Goal: Task Accomplishment & Management: Manage account settings

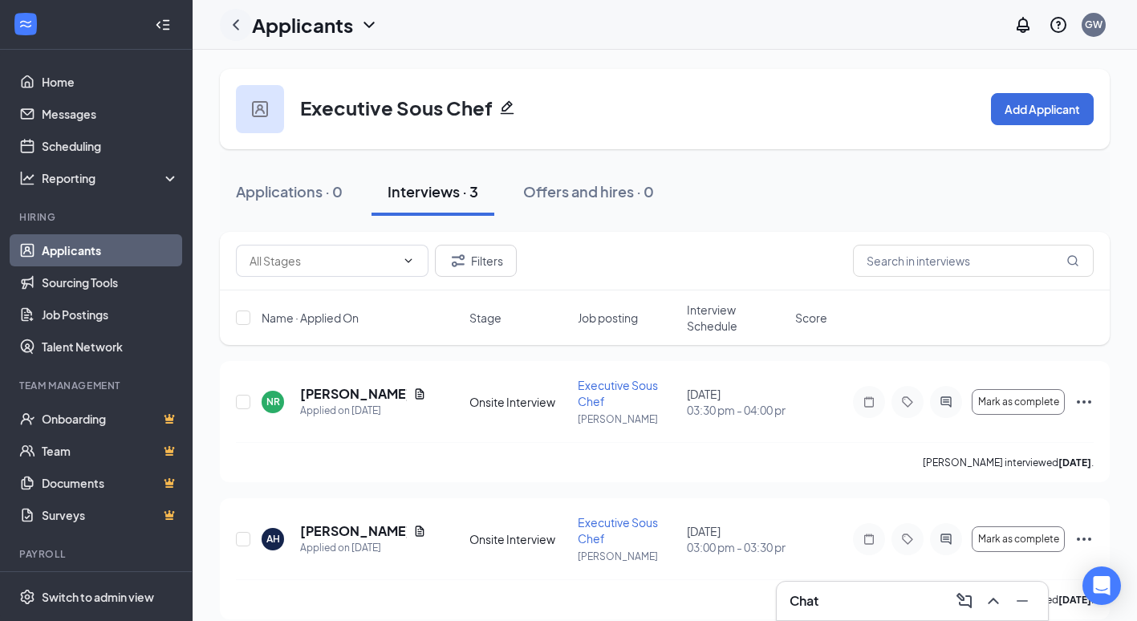
click at [234, 18] on icon "ChevronLeft" at bounding box center [235, 24] width 19 height 19
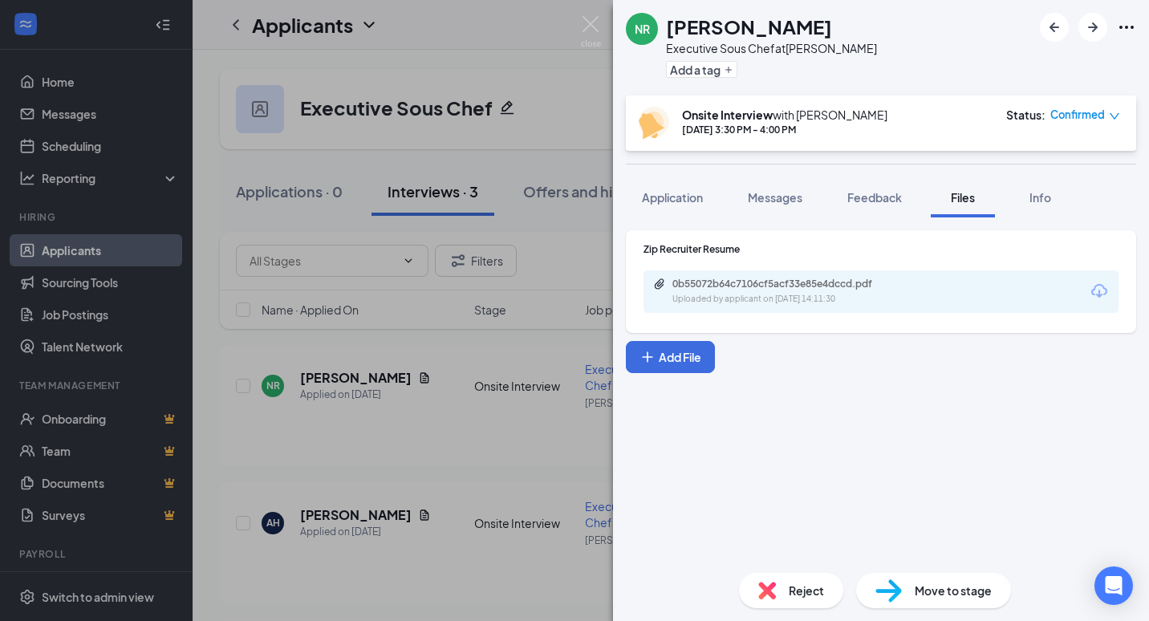
click at [587, 99] on div "NR [PERSON_NAME] Executive Sous Chef at [PERSON_NAME] Add a tag Onsite Intervie…" at bounding box center [574, 310] width 1149 height 621
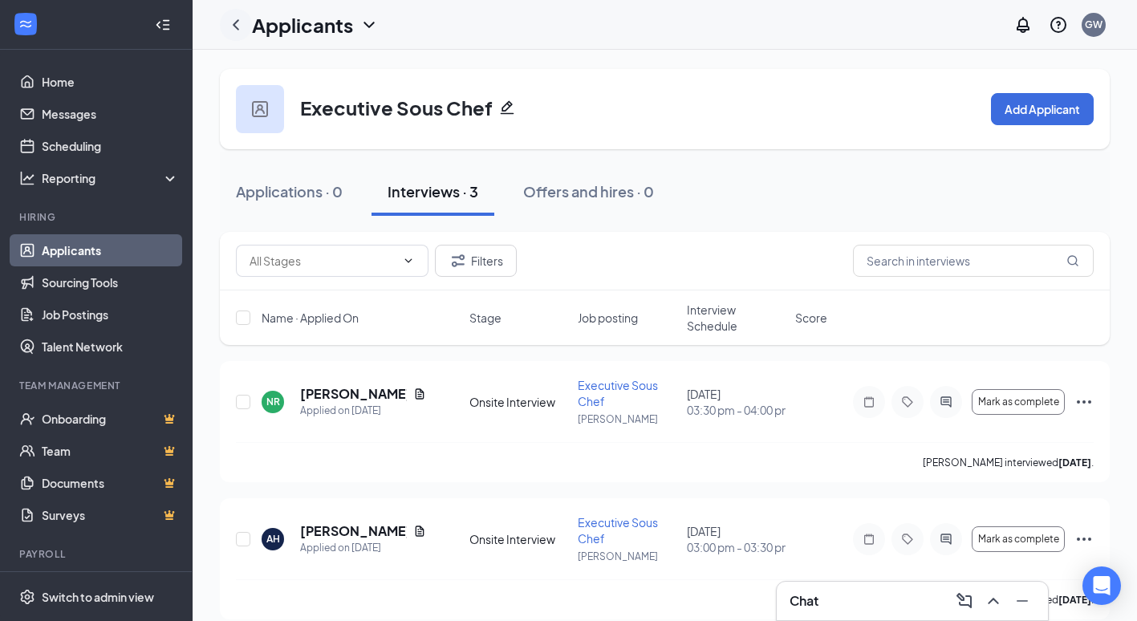
click at [234, 22] on icon "ChevronLeft" at bounding box center [235, 24] width 19 height 19
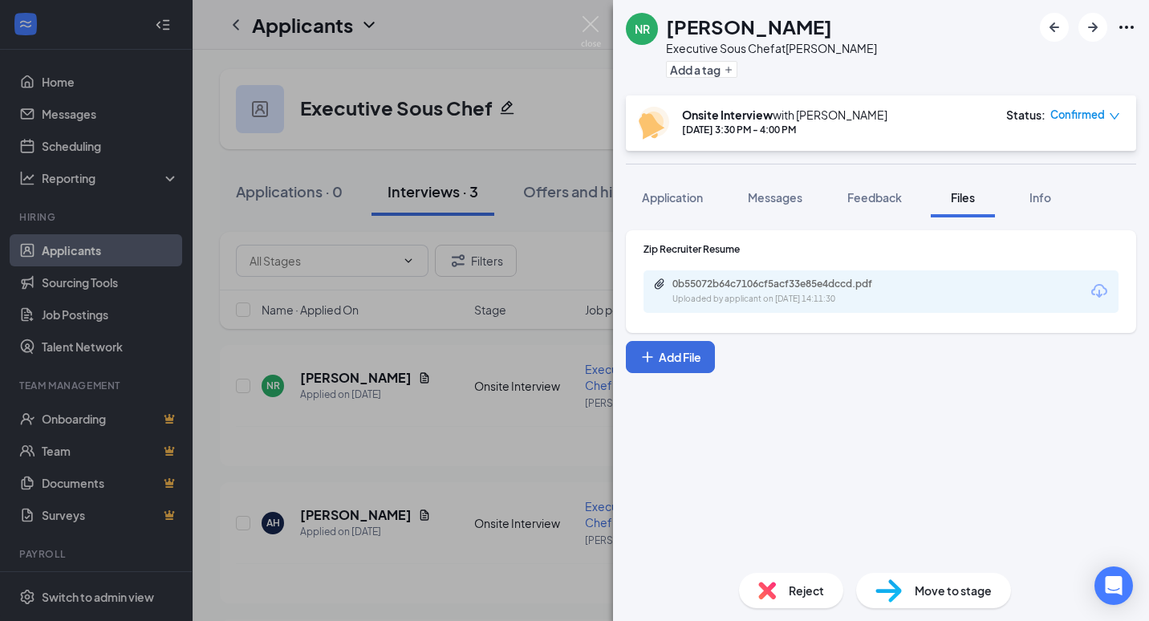
click at [108, 234] on div "NR [PERSON_NAME] Executive Sous Chef at [PERSON_NAME] Add a tag Onsite Intervie…" at bounding box center [574, 310] width 1149 height 621
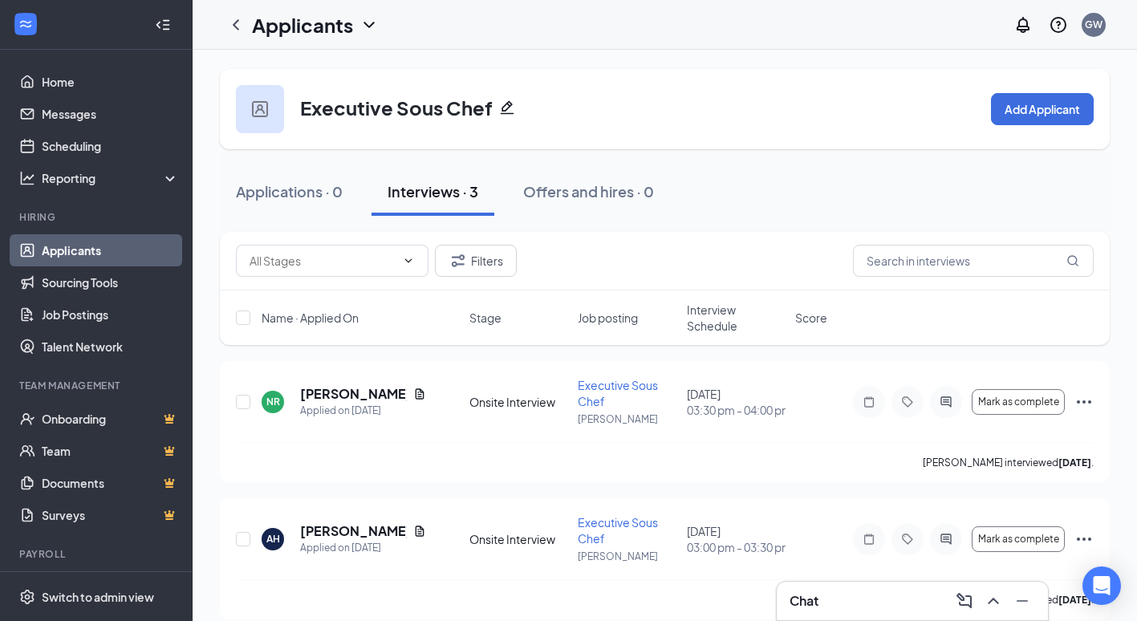
click at [87, 258] on link "Applicants" at bounding box center [110, 250] width 137 height 32
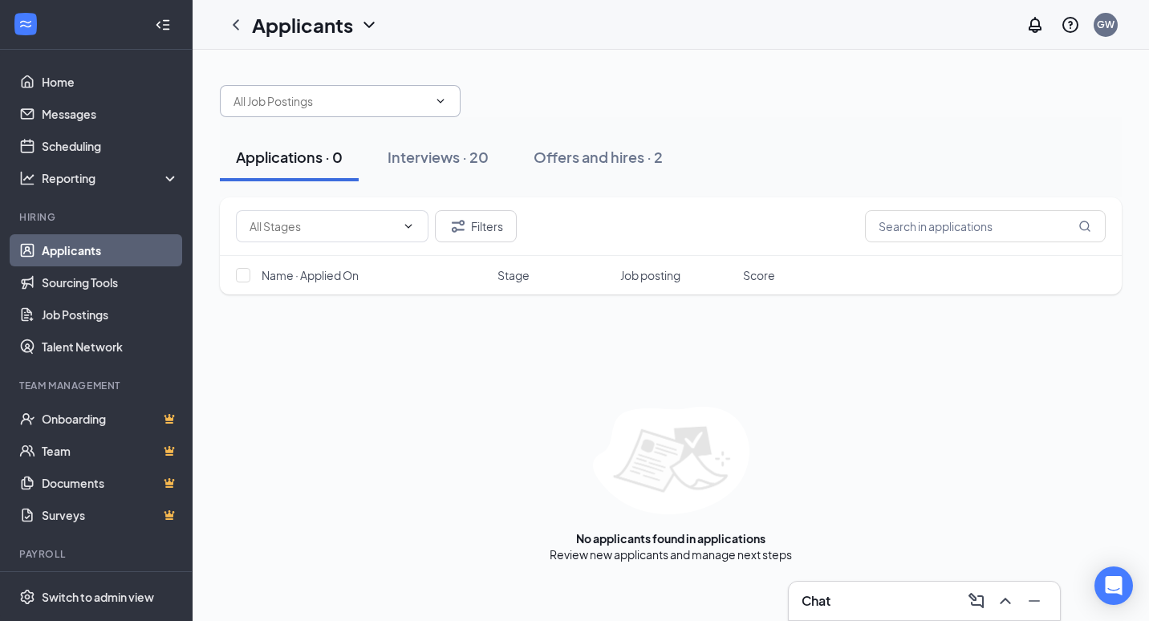
click at [442, 104] on icon "ChevronDown" at bounding box center [440, 101] width 13 height 13
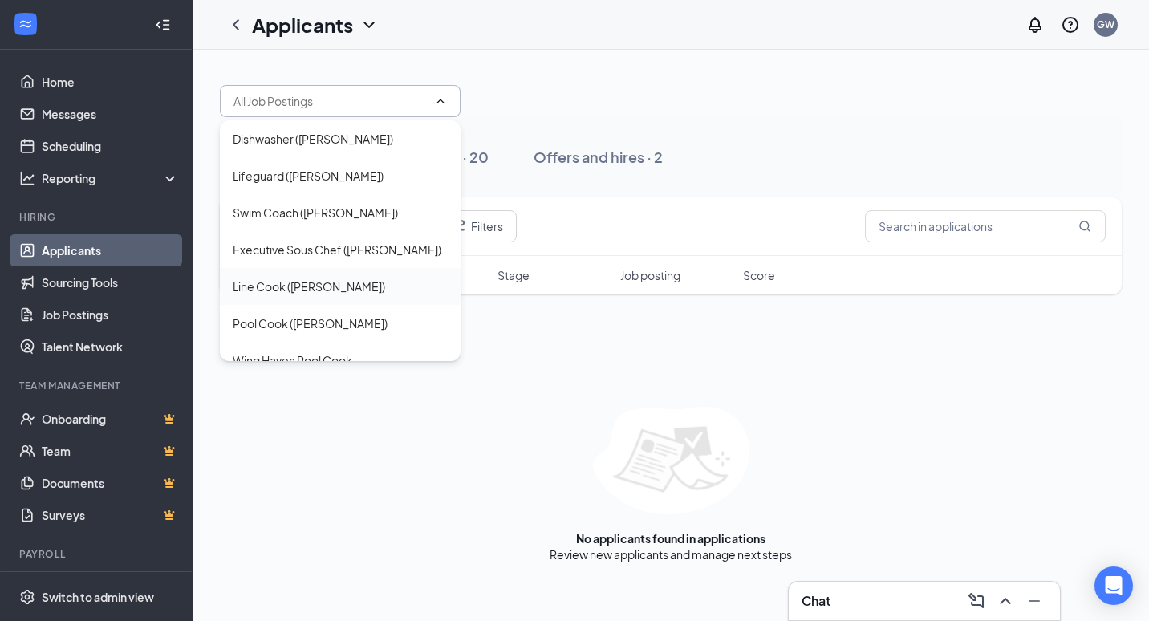
click at [331, 286] on div "Line Cook ([PERSON_NAME])" at bounding box center [309, 287] width 152 height 18
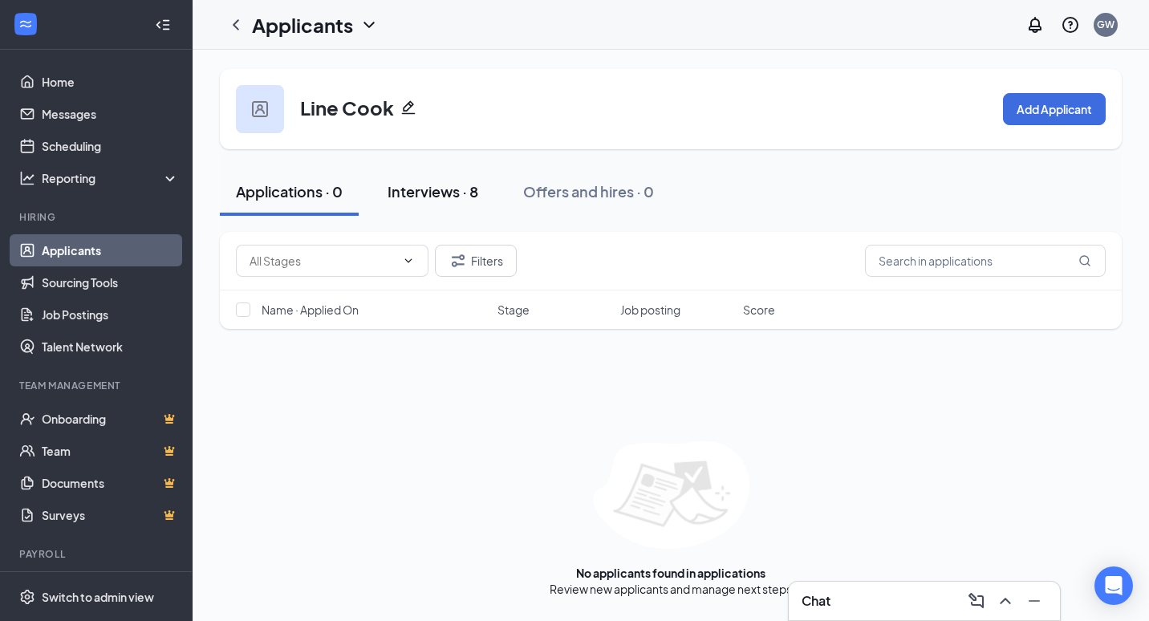
click at [435, 187] on div "Interviews · 8" at bounding box center [433, 191] width 91 height 20
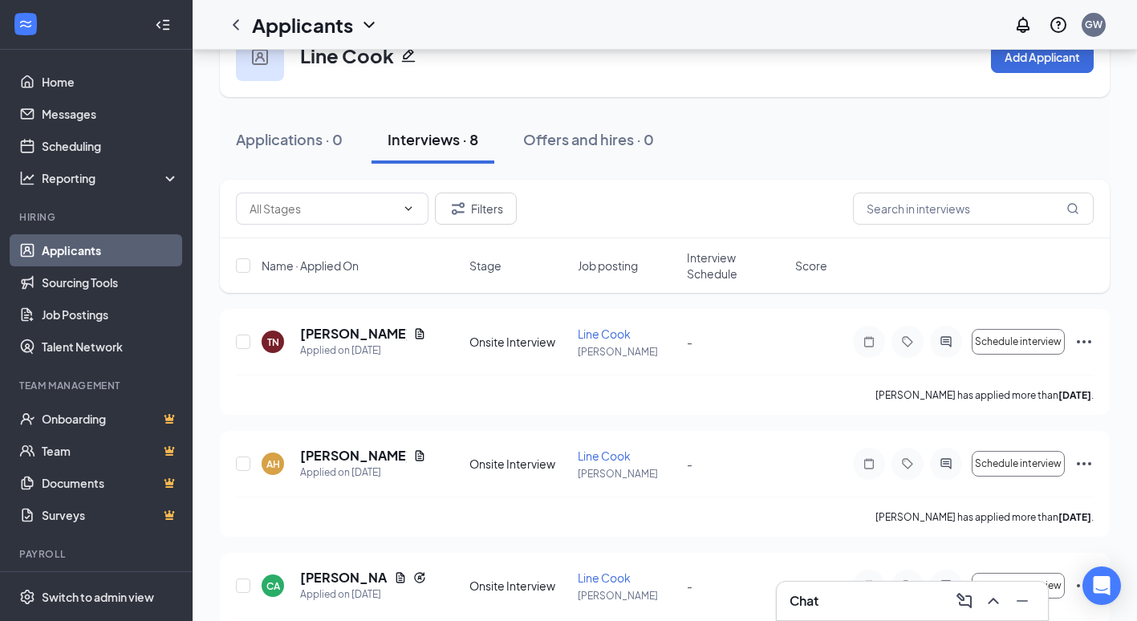
scroll to position [80, 0]
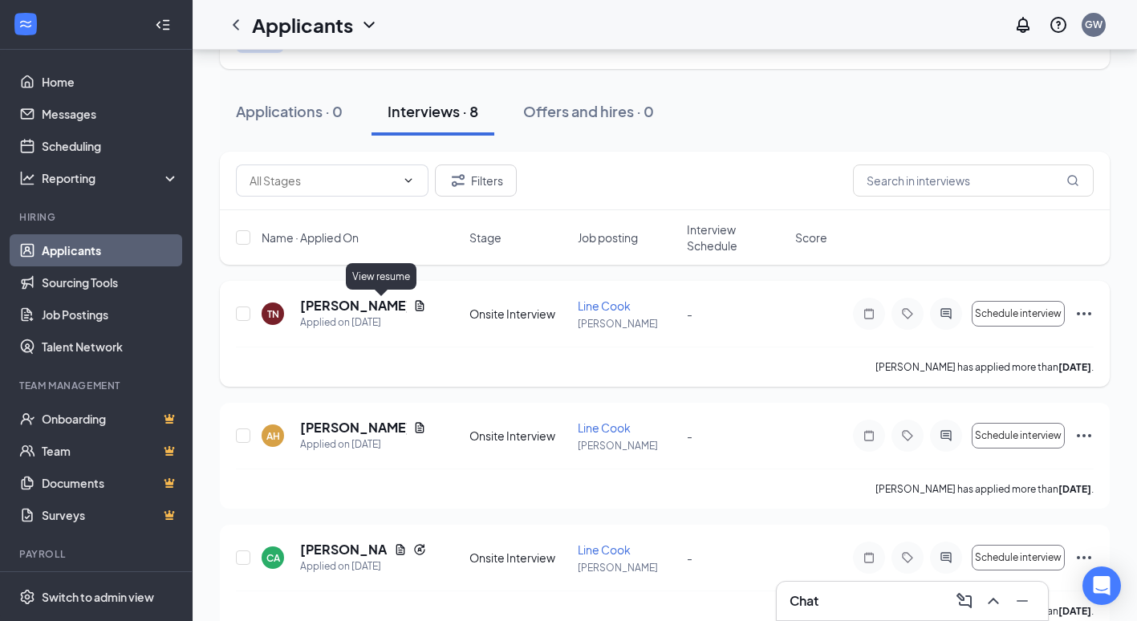
click at [415, 309] on icon "Document" at bounding box center [419, 305] width 9 height 10
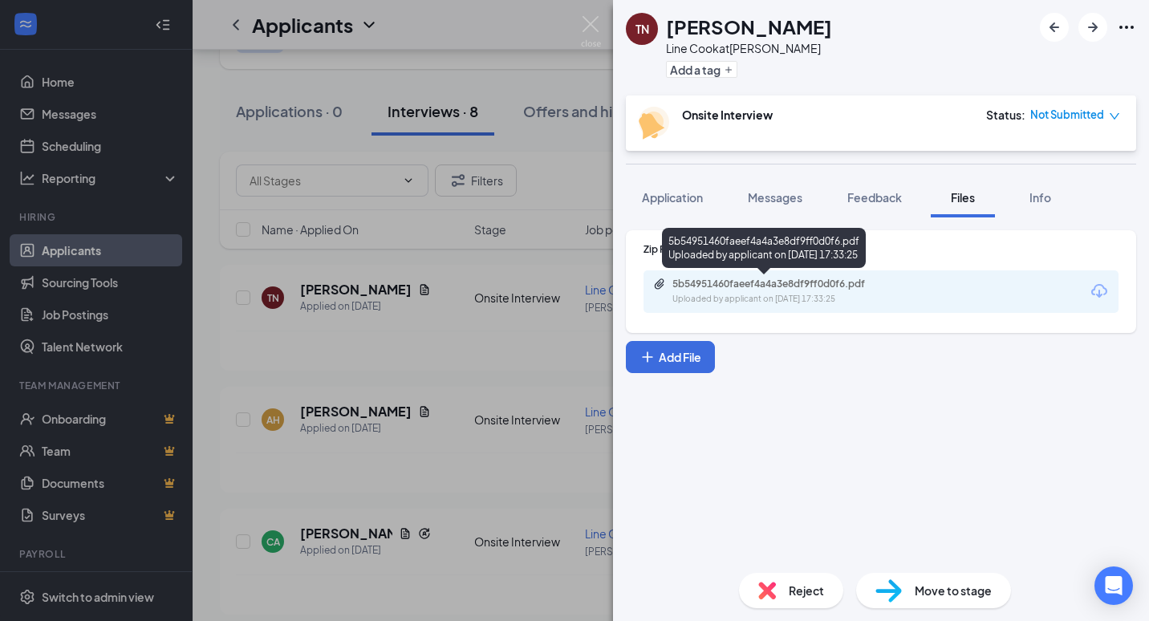
click at [757, 284] on div "5b54951460faeef4a4a3e8df9ff0d0f6.pdf" at bounding box center [784, 284] width 225 height 13
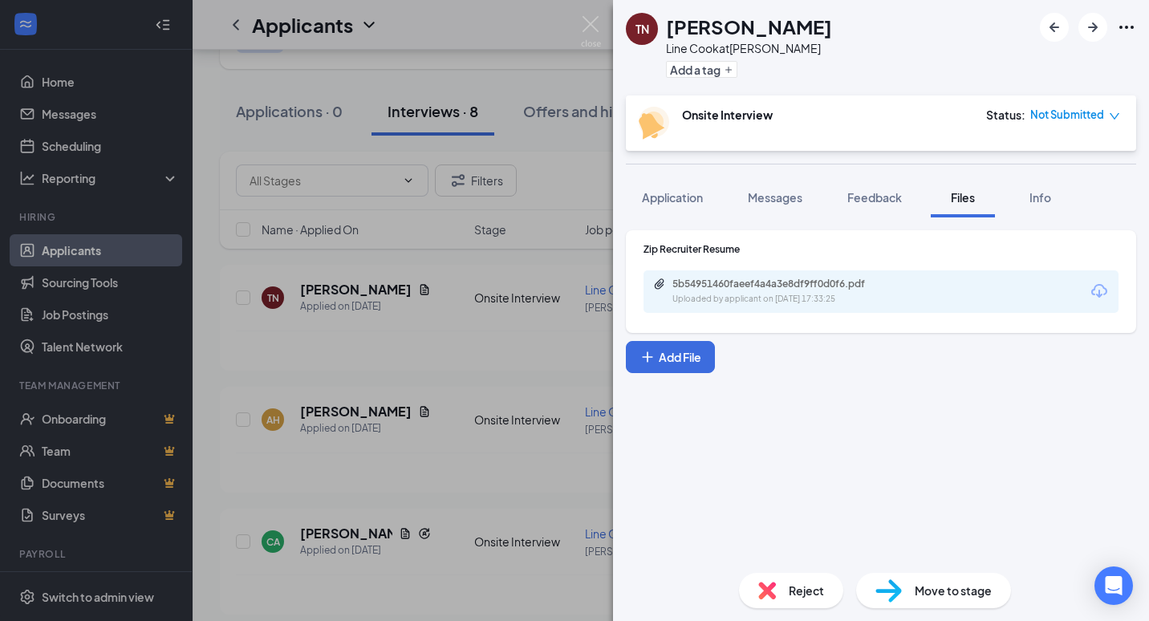
click at [786, 588] on div "Reject" at bounding box center [791, 590] width 104 height 35
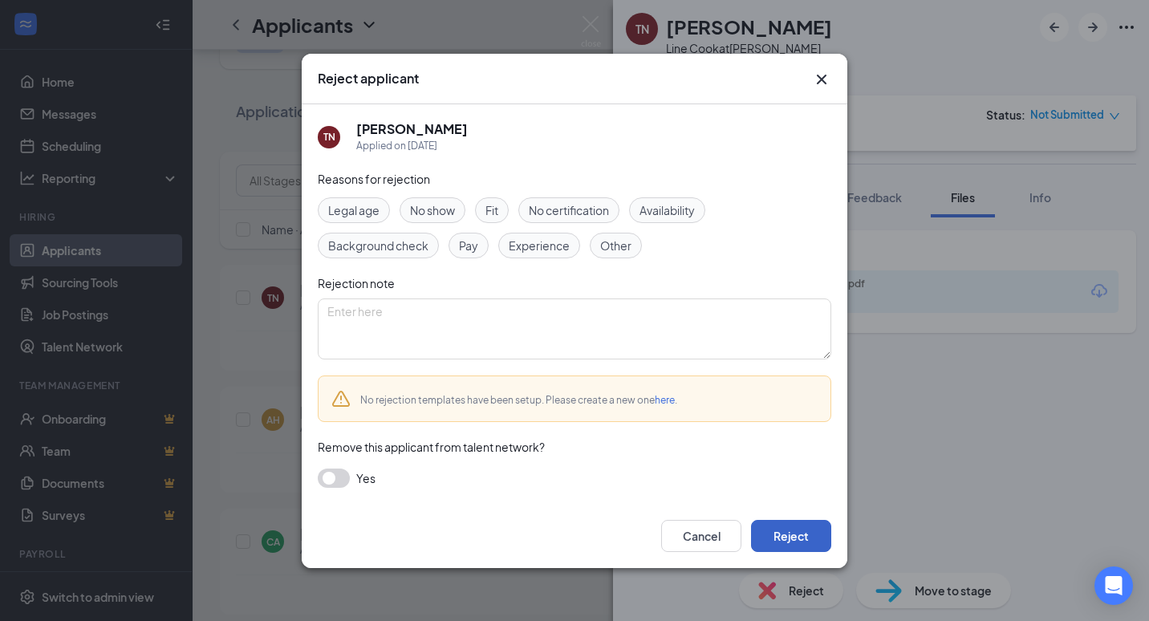
click at [785, 543] on button "Reject" at bounding box center [791, 536] width 80 height 32
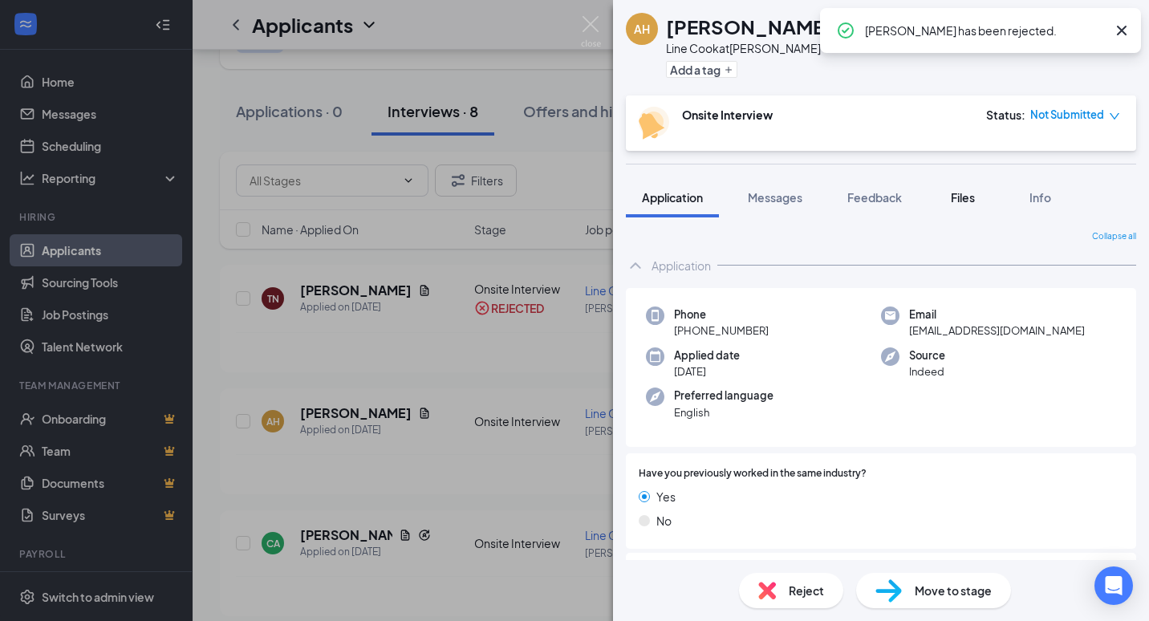
click at [958, 200] on span "Files" at bounding box center [963, 197] width 24 height 14
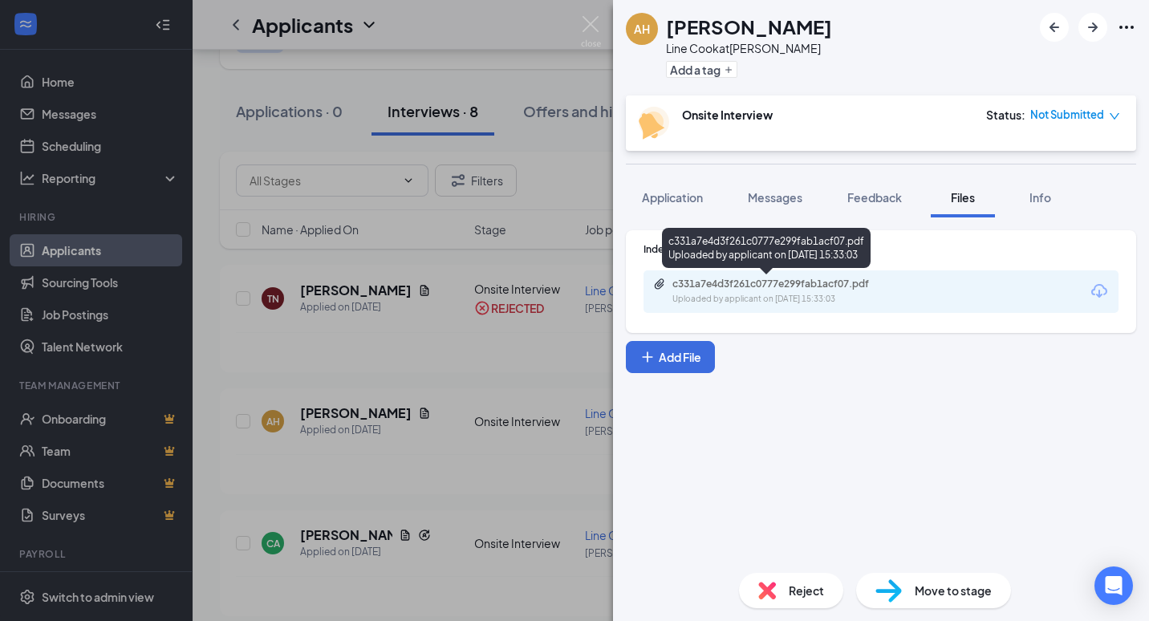
click at [764, 290] on div "c331a7e4d3f261c0777e299fab1acf07.pdf" at bounding box center [784, 284] width 225 height 13
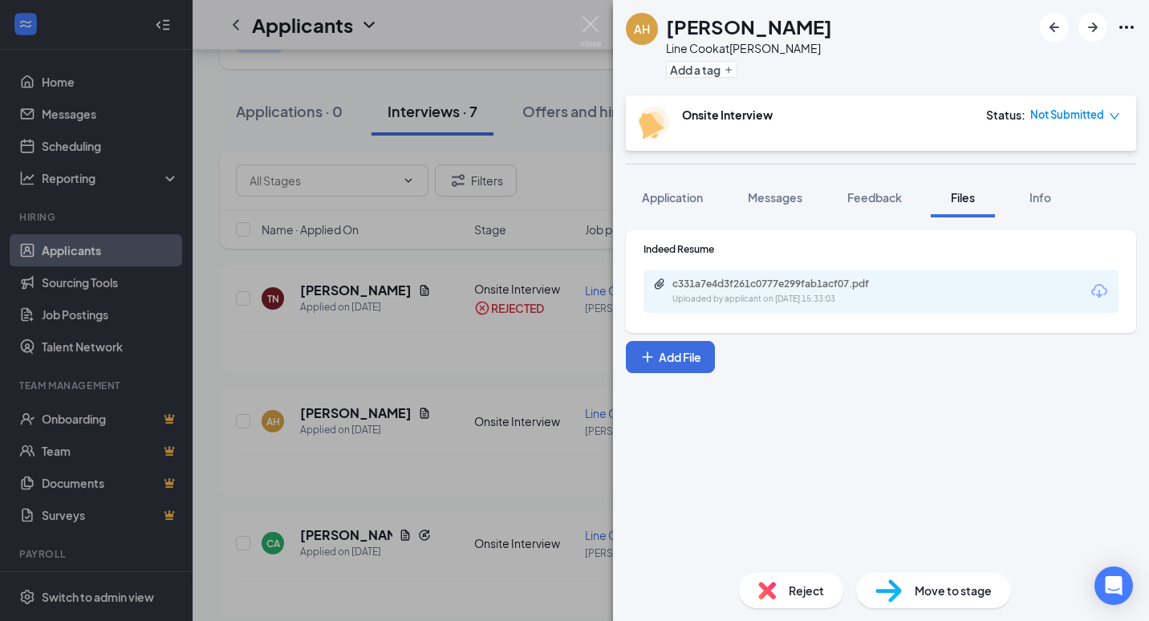
click at [497, 384] on div "AH [PERSON_NAME] Line Cook at [PERSON_NAME] Add a tag Onsite Interview Status :…" at bounding box center [574, 310] width 1149 height 621
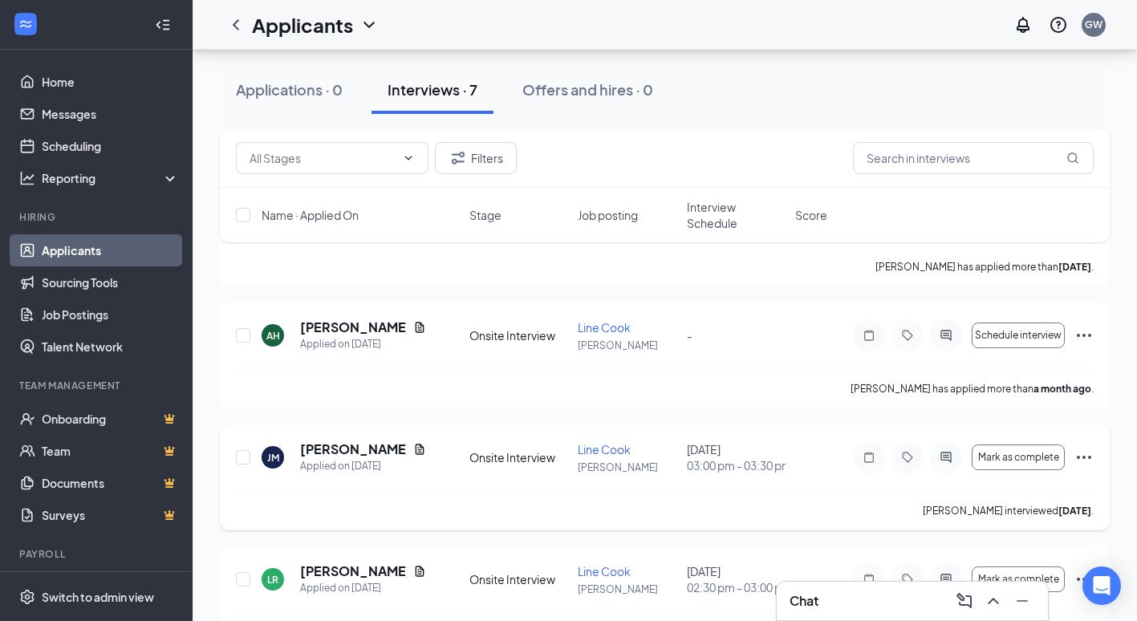
scroll to position [597, 0]
